Goal: Task Accomplishment & Management: Manage account settings

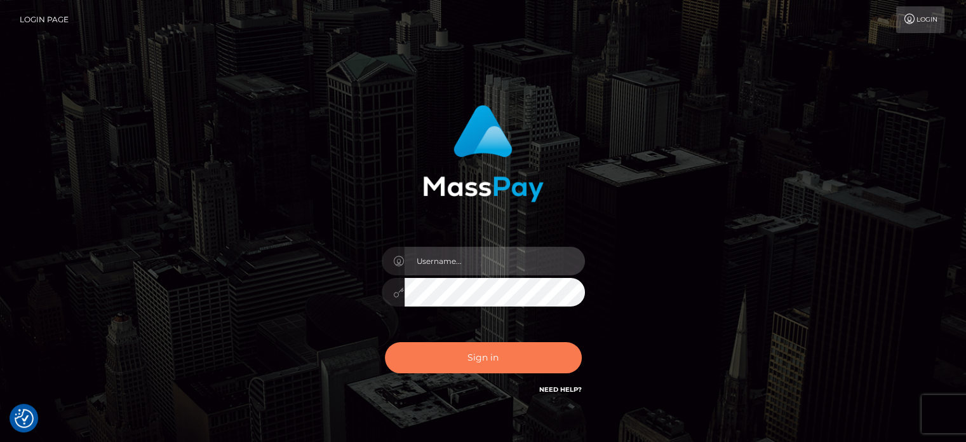
type input "josh.ace"
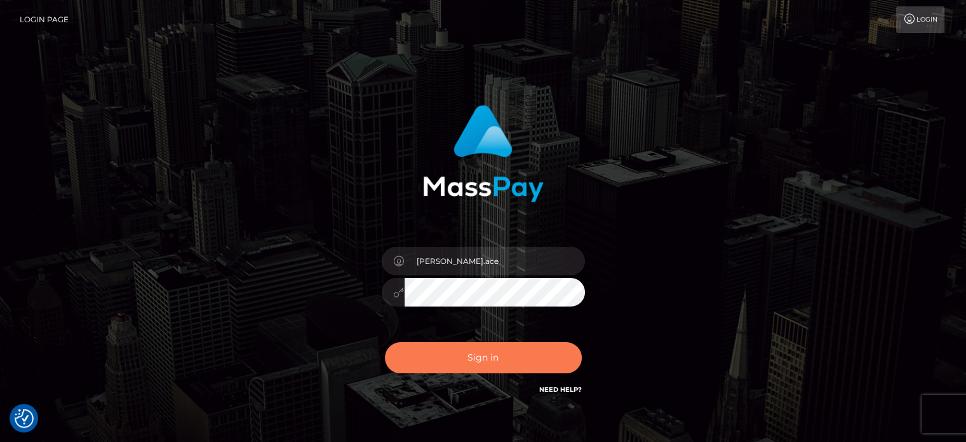
click at [482, 367] on button "Sign in" at bounding box center [483, 357] width 197 height 31
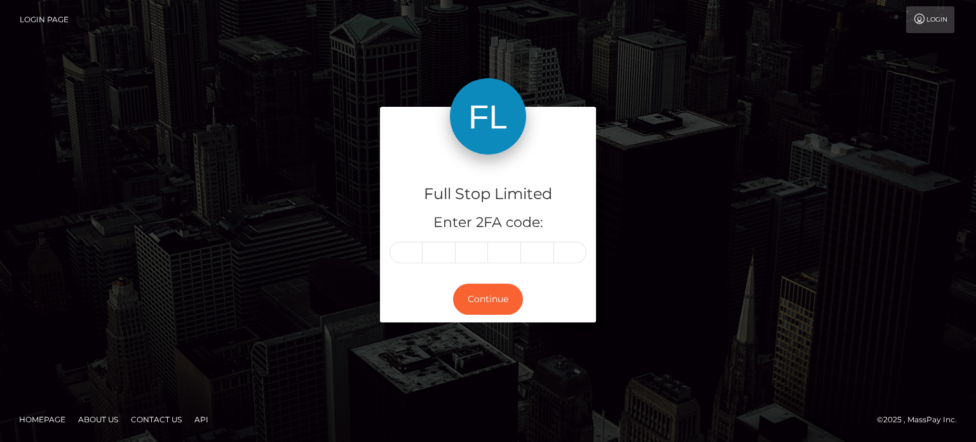
click at [409, 255] on input "text" at bounding box center [405, 252] width 33 height 22
type input "2"
type input "7"
type input "8"
type input "7"
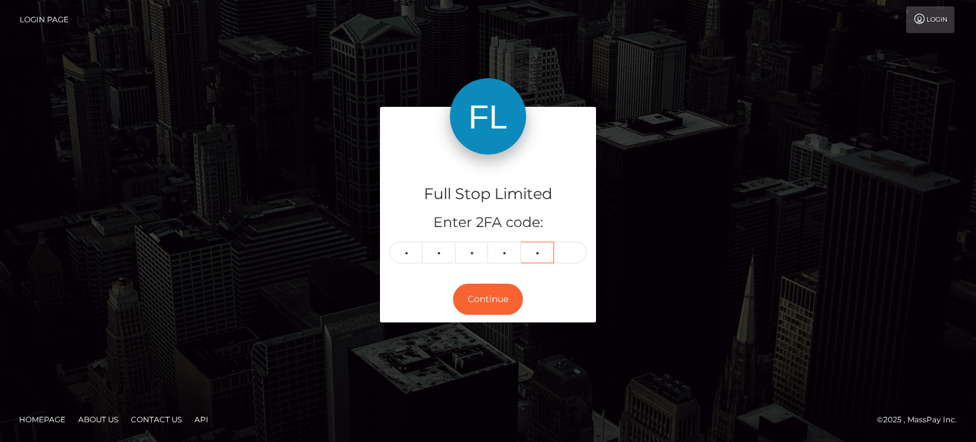
type input "9"
type input "2"
type input "7"
type input "8"
type input "7"
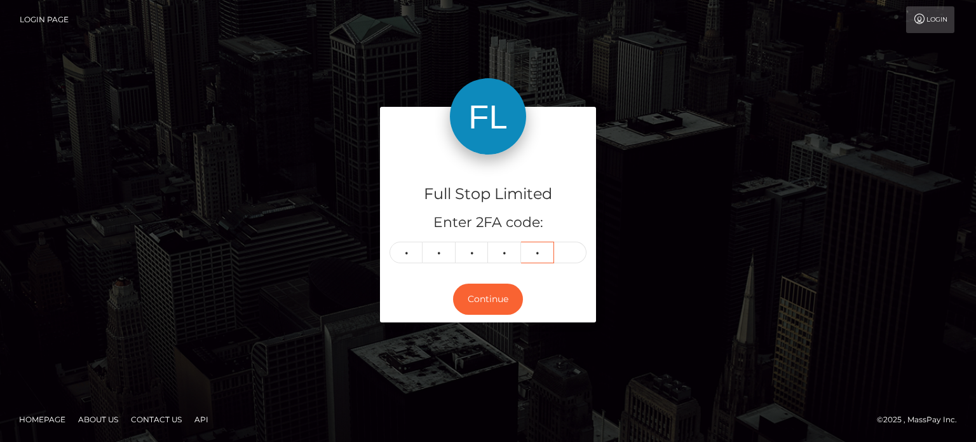
type input "9"
type input "8"
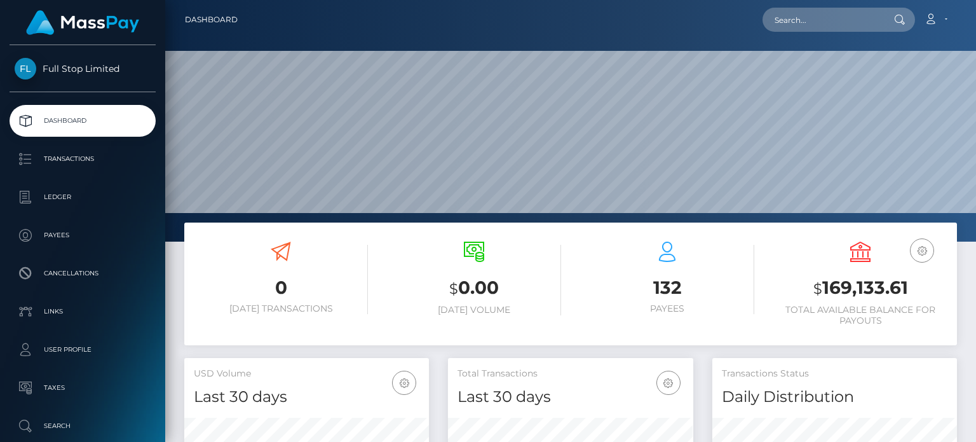
scroll to position [225, 244]
drag, startPoint x: 823, startPoint y: 281, endPoint x: 909, endPoint y: 289, distance: 85.5
click at [909, 289] on h3 "$ 169,133.61" at bounding box center [860, 288] width 174 height 26
copy h3 "169,133.61"
